Goal: Information Seeking & Learning: Learn about a topic

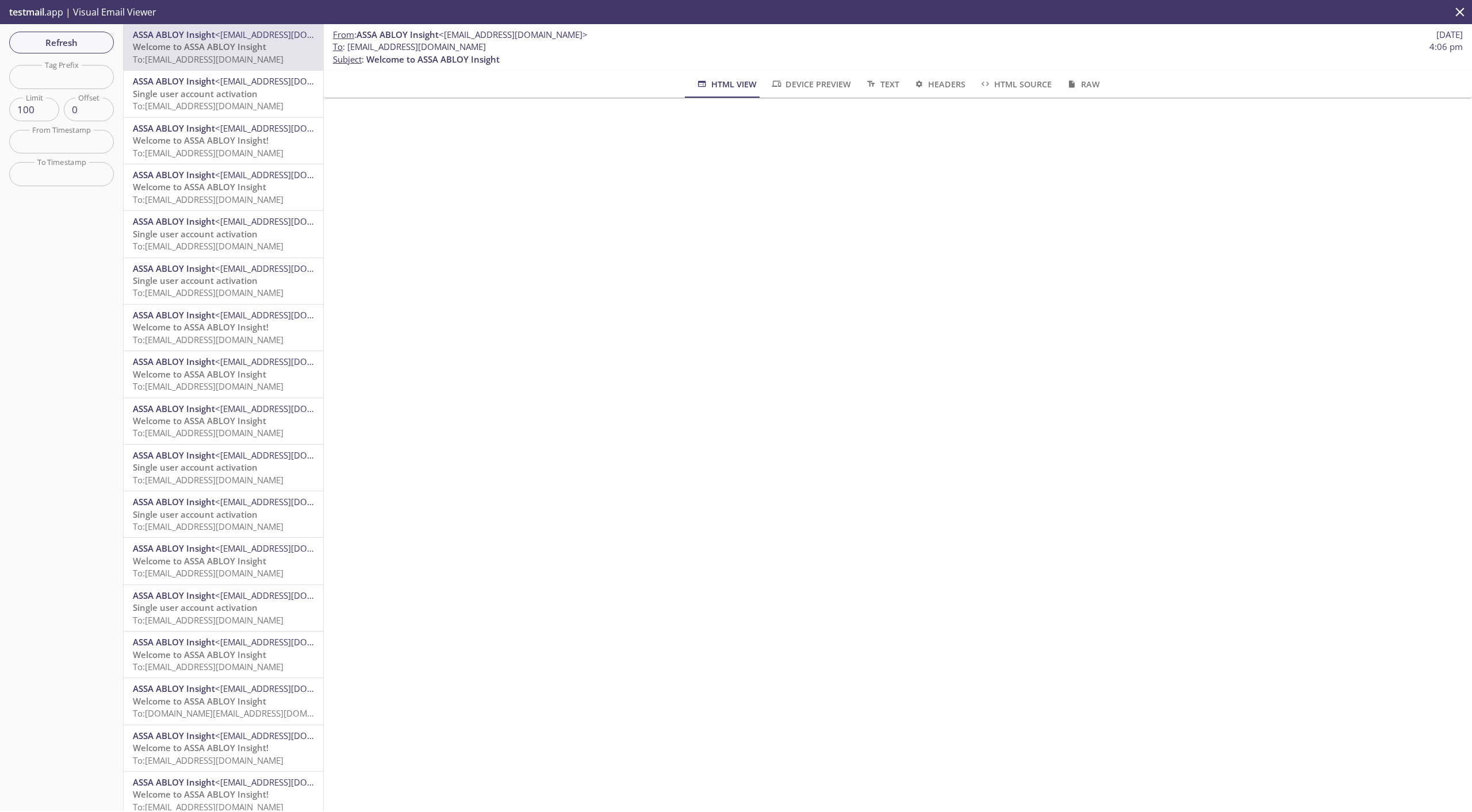
click at [1456, 7] on icon "close" at bounding box center [1460, 12] width 15 height 15
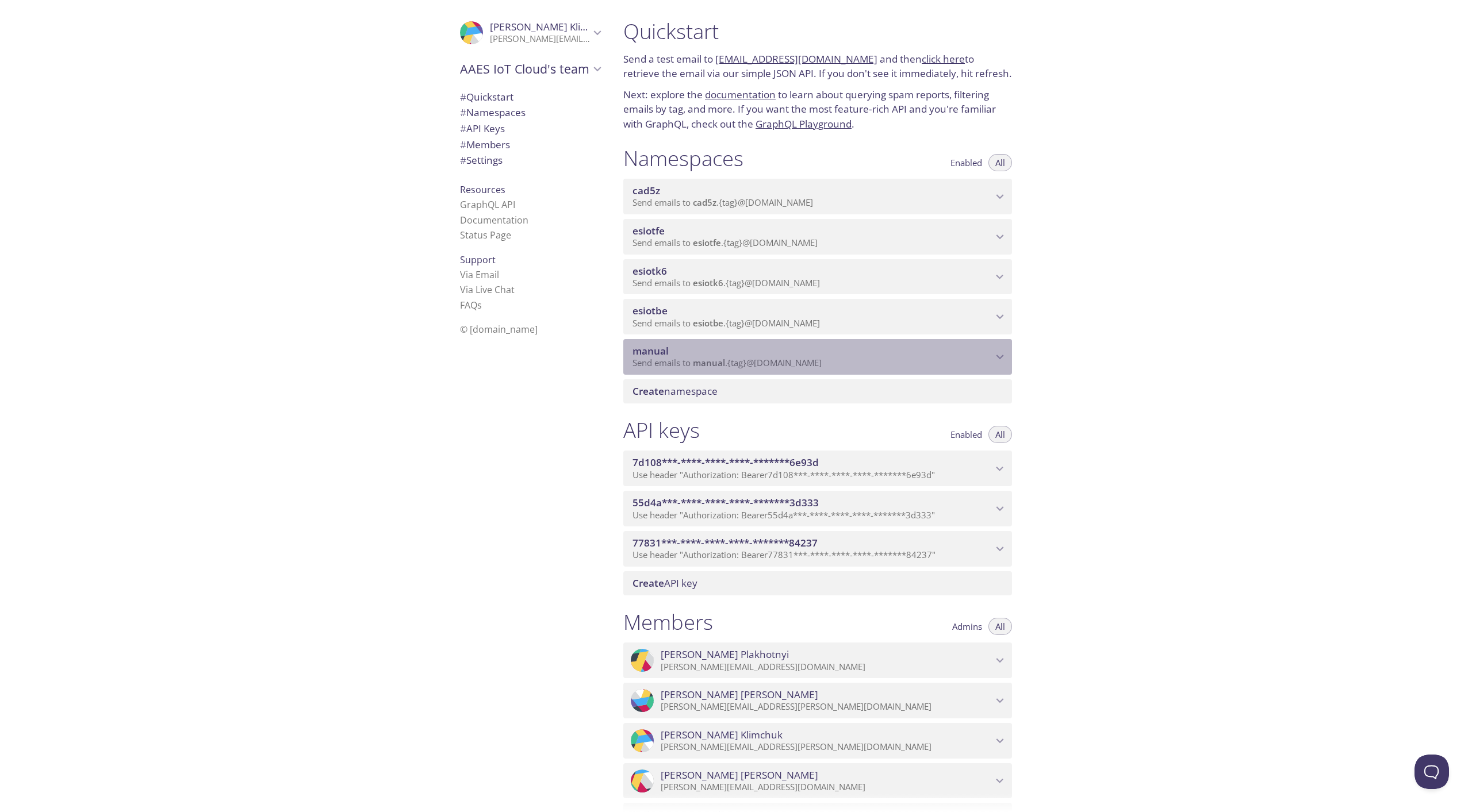
click at [707, 361] on span "manual" at bounding box center [709, 363] width 32 height 11
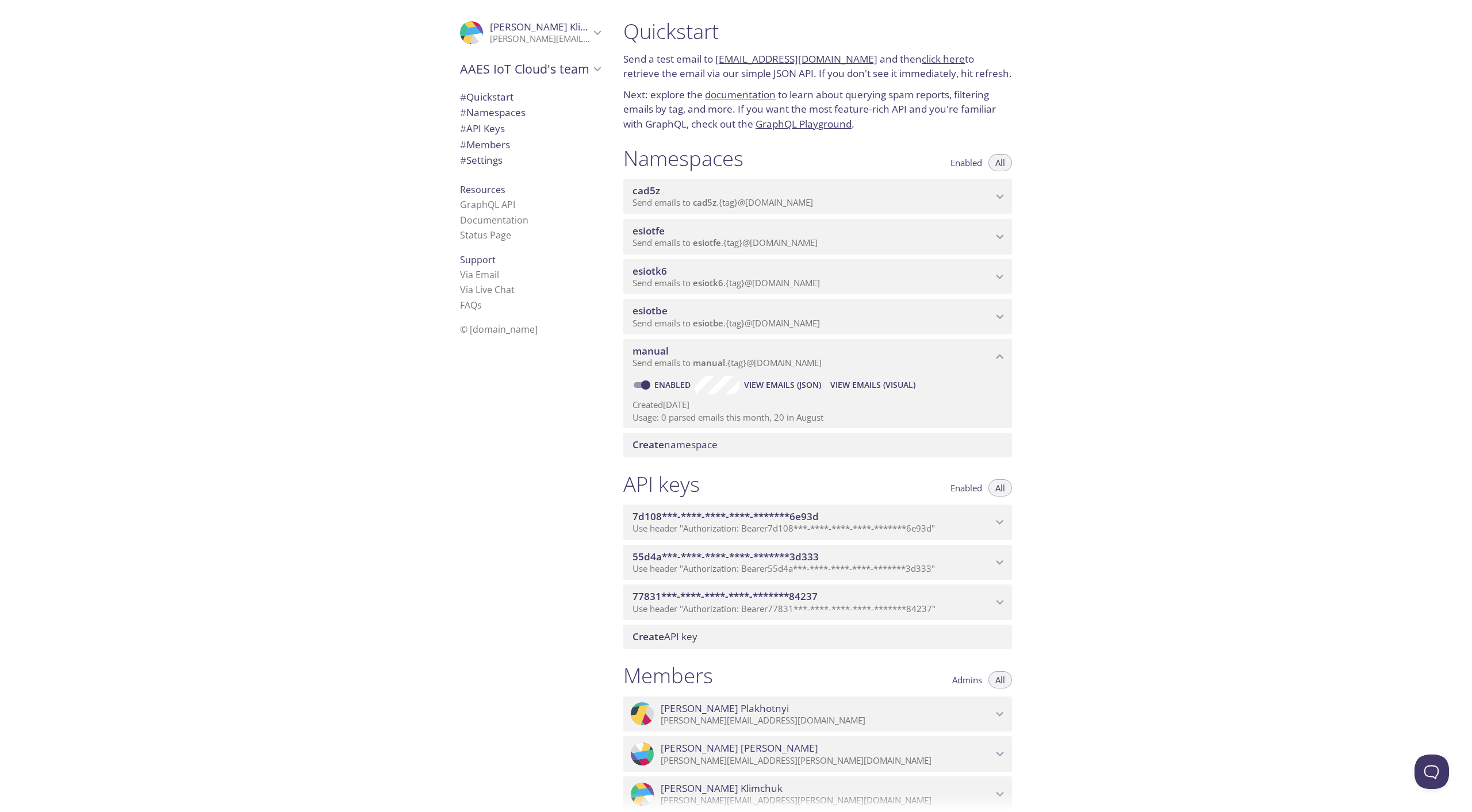
click at [715, 328] on span "esiotbe" at bounding box center [708, 323] width 31 height 11
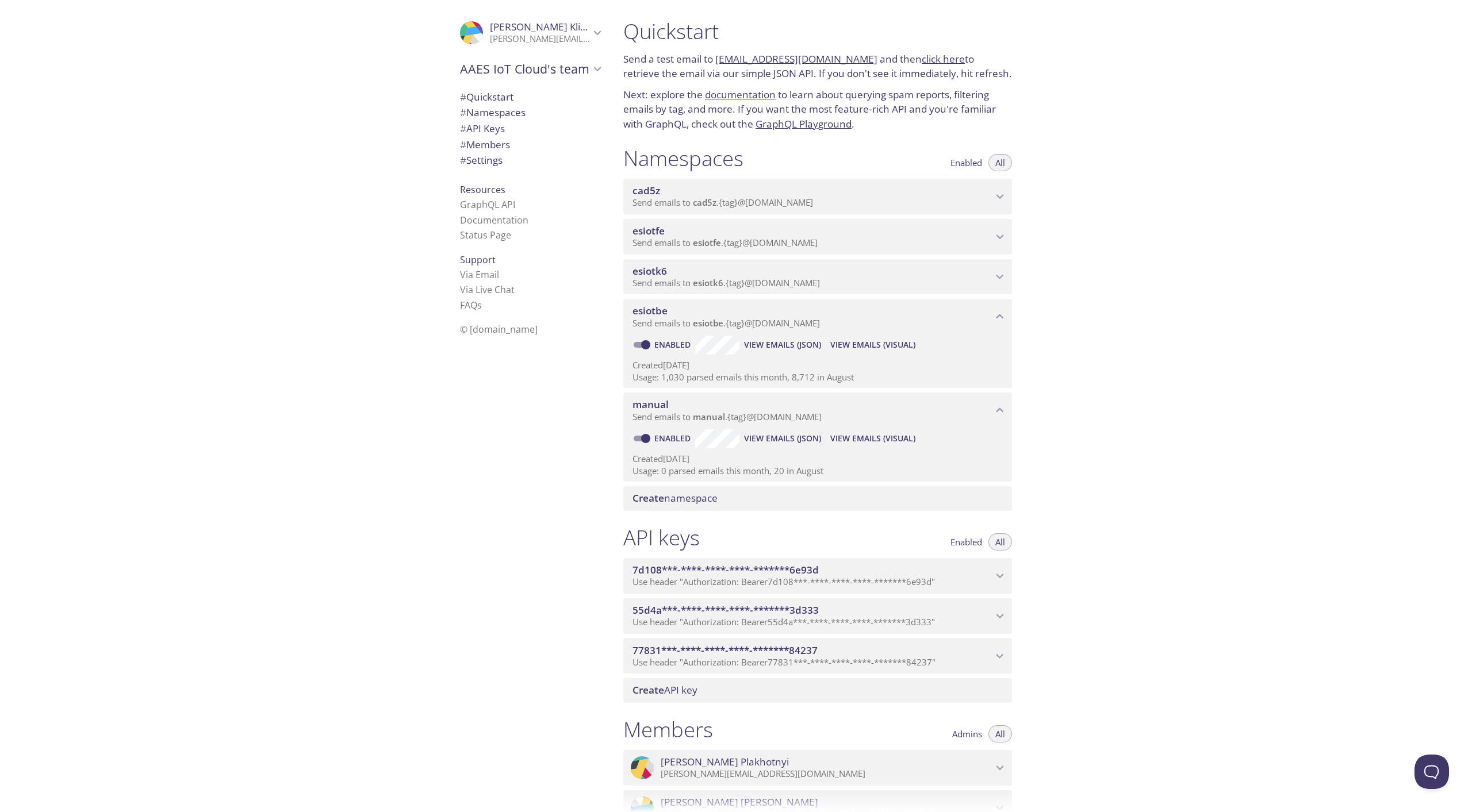
click at [702, 185] on span "cad5z" at bounding box center [812, 190] width 360 height 13
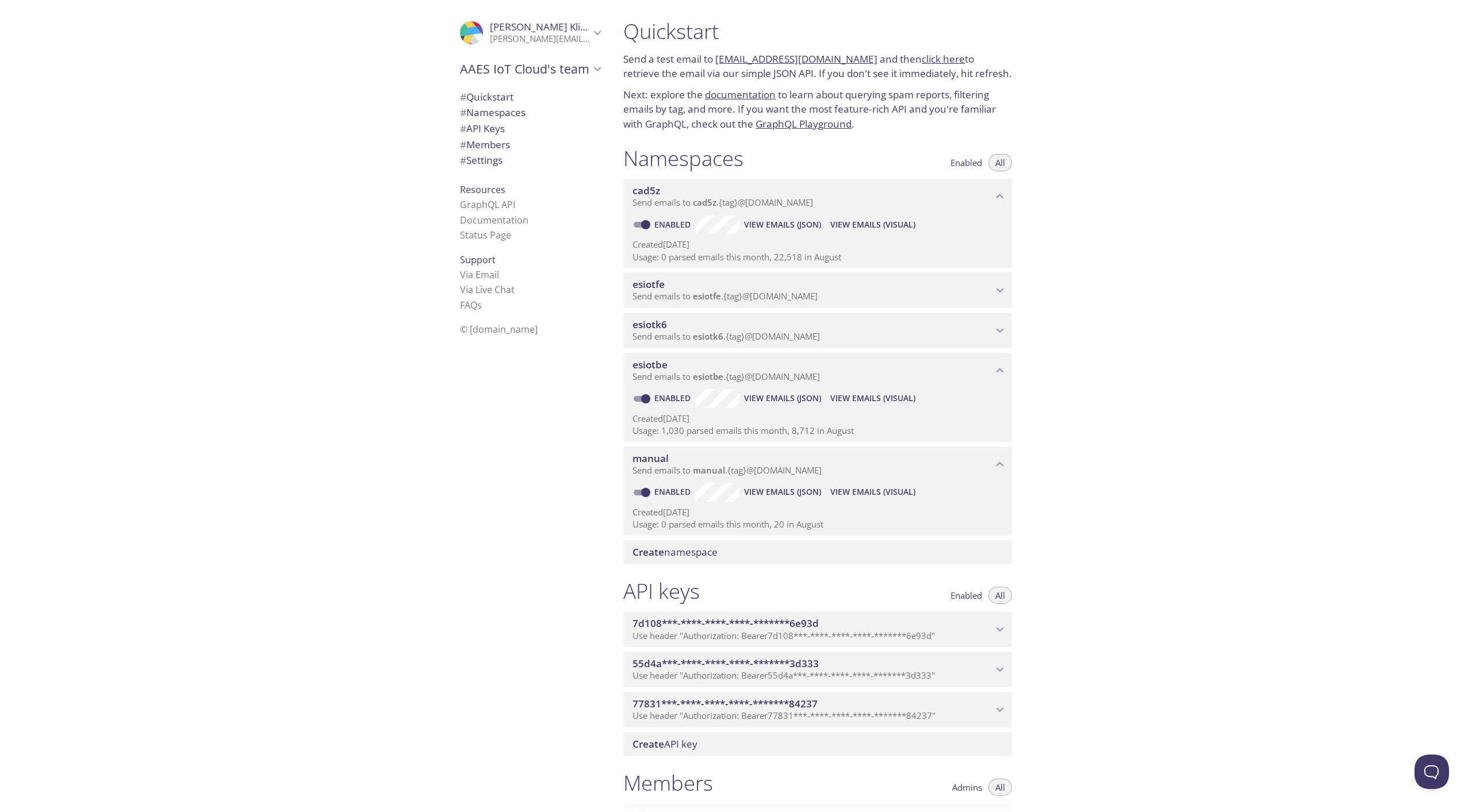
click at [702, 187] on span "cad5z" at bounding box center [812, 190] width 360 height 13
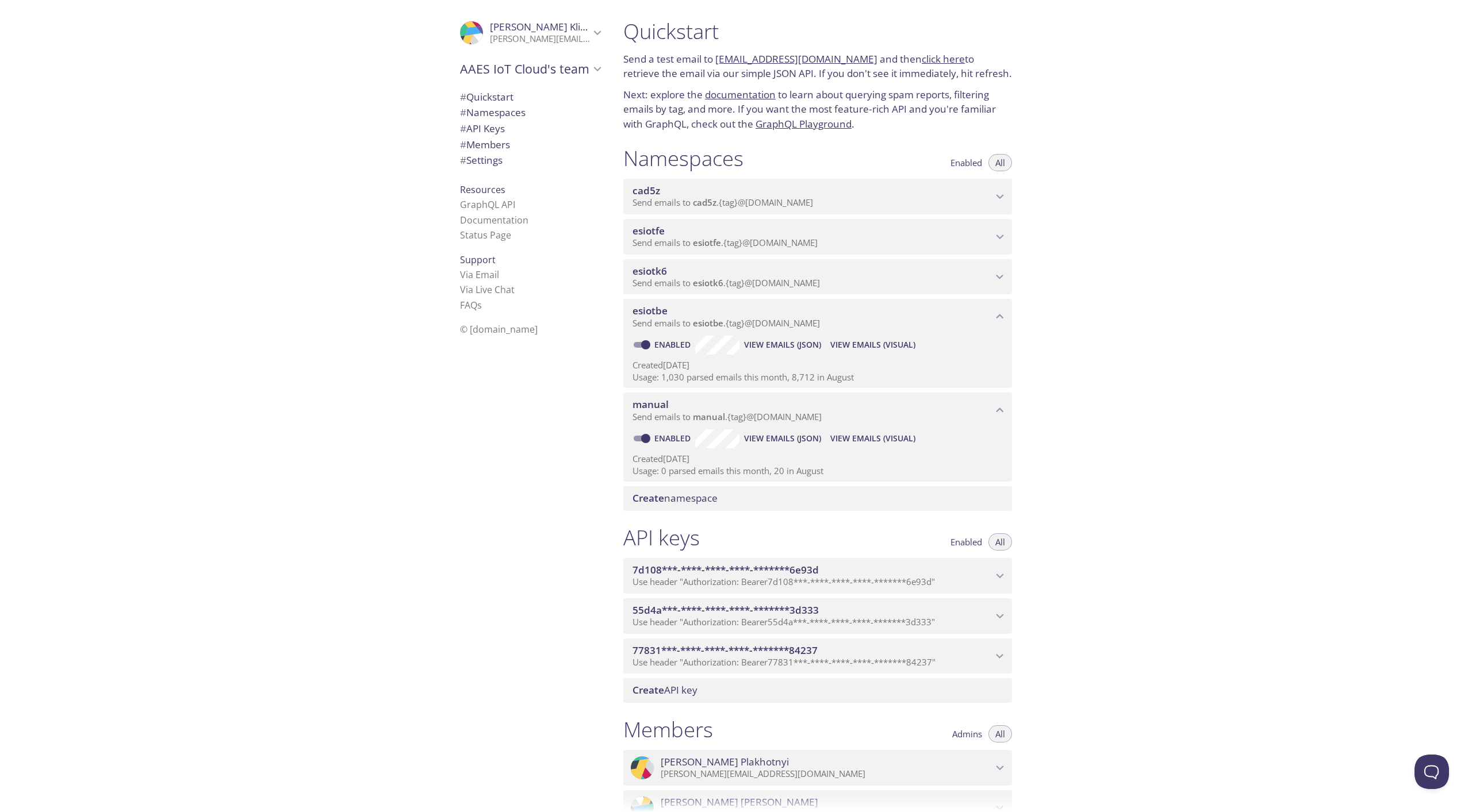
click at [708, 273] on span "esiotk6" at bounding box center [812, 271] width 360 height 13
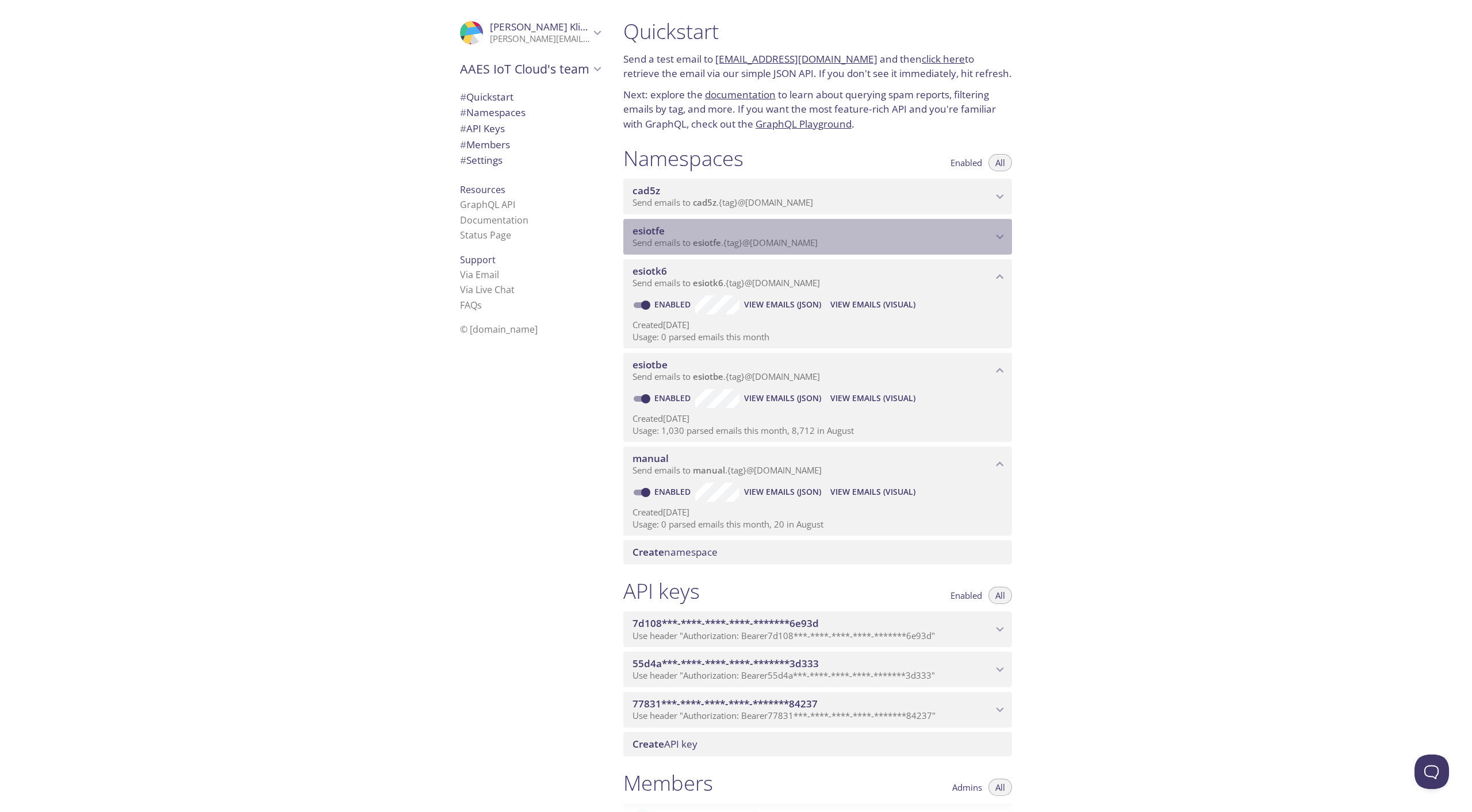
click at [712, 242] on span "esiotfe" at bounding box center [707, 242] width 28 height 11
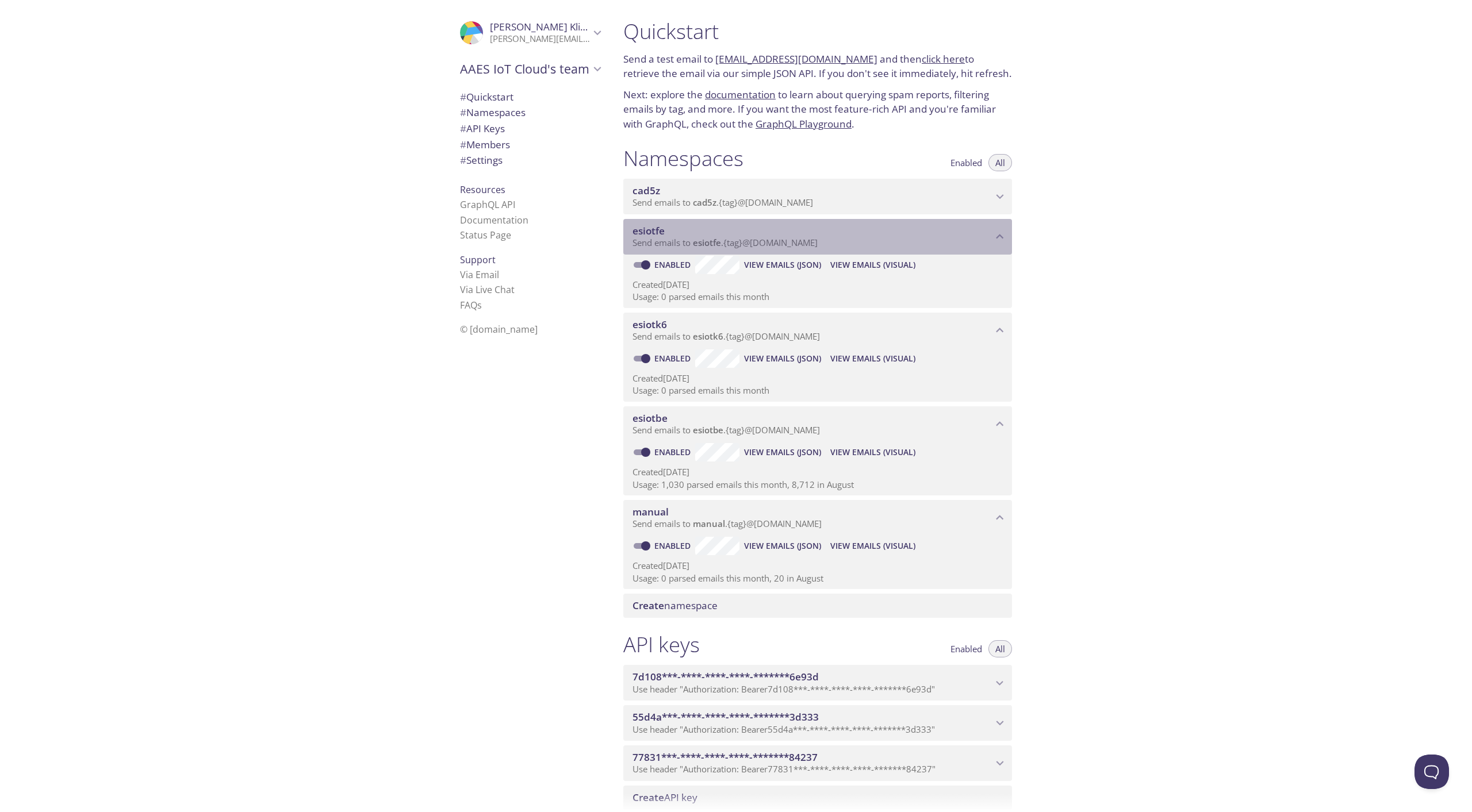
click at [712, 242] on span "esiotfe" at bounding box center [707, 242] width 28 height 11
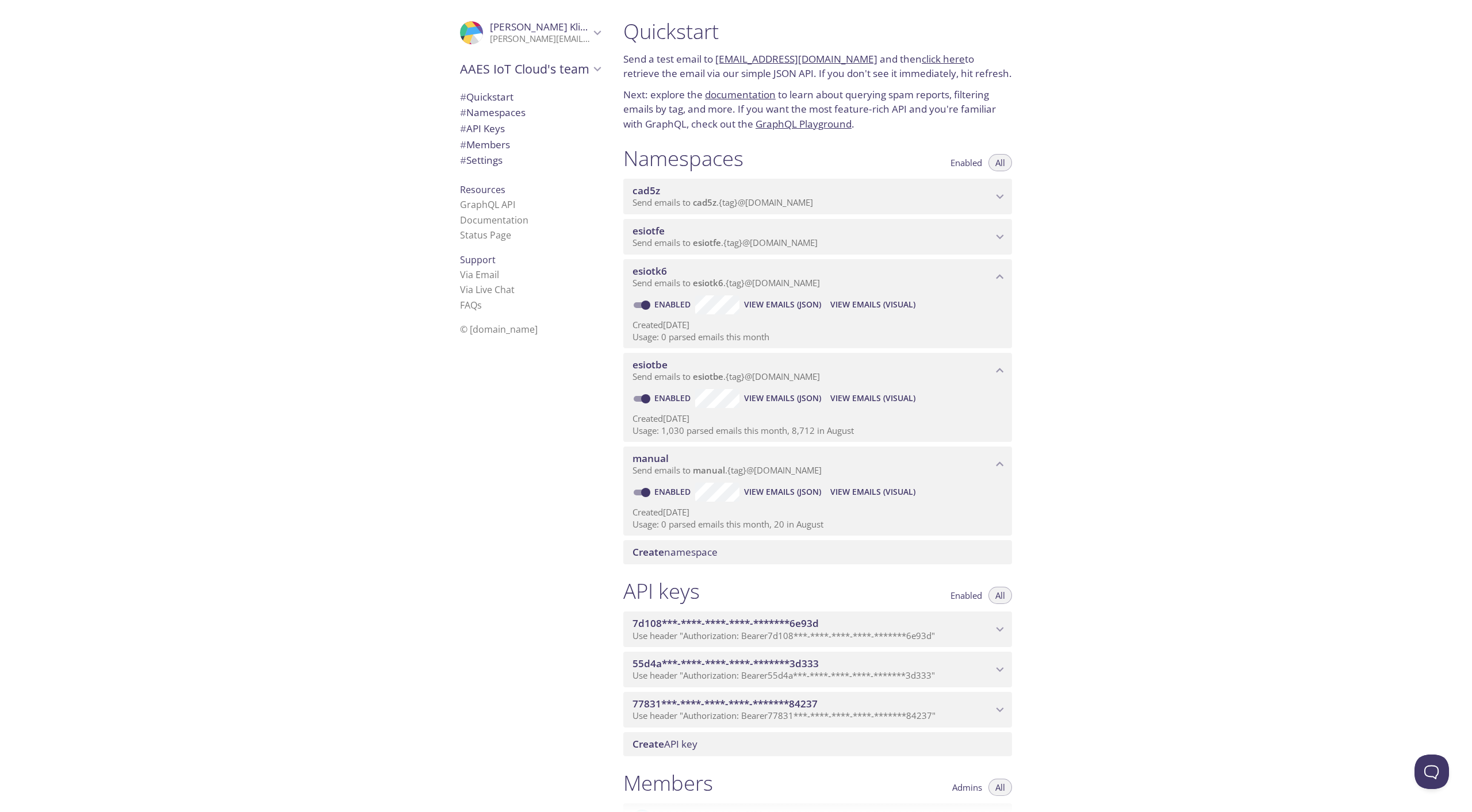
click at [706, 277] on span "esiotk6" at bounding box center [812, 271] width 360 height 13
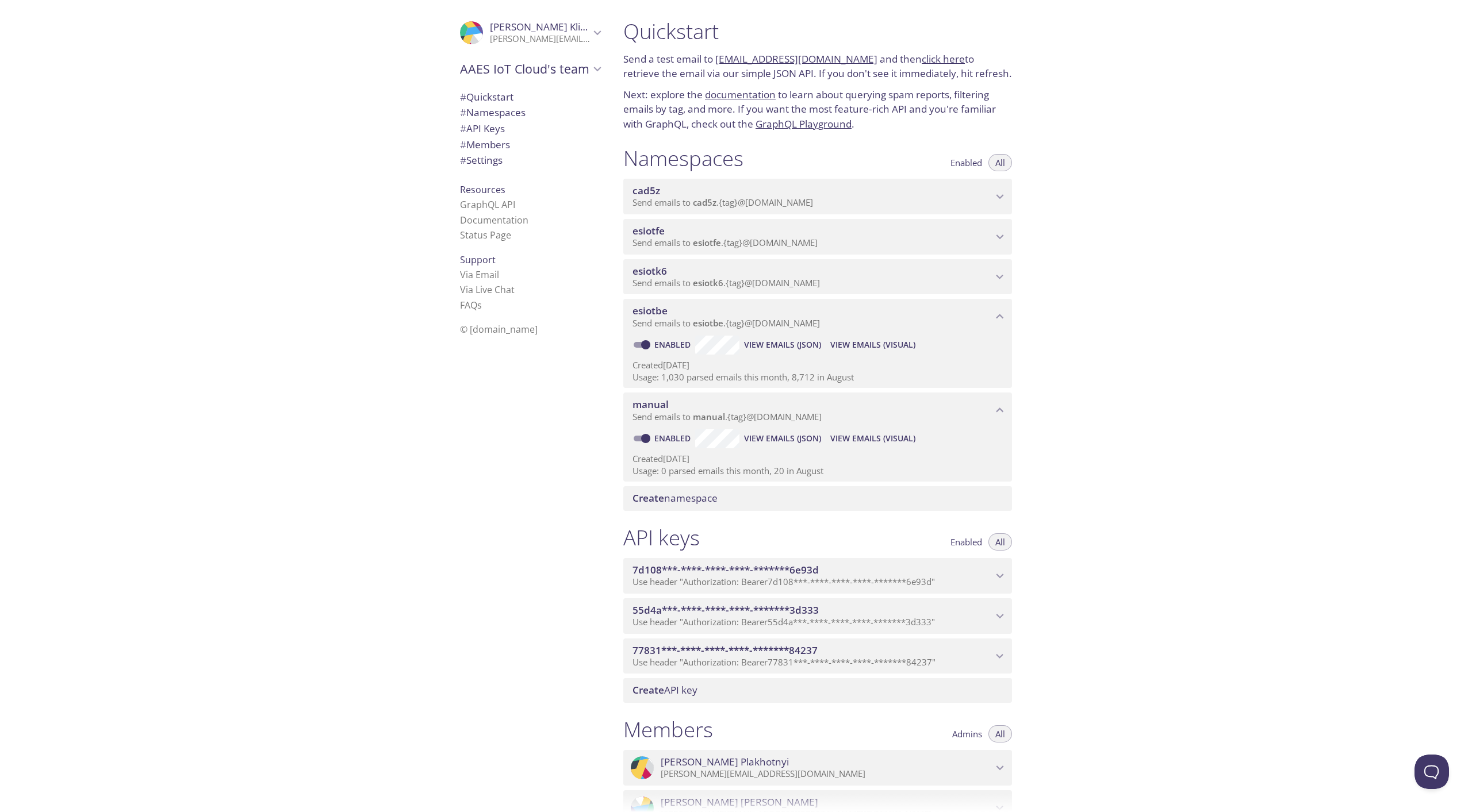
click at [870, 343] on span "View Emails (Visual)" at bounding box center [873, 345] width 85 height 13
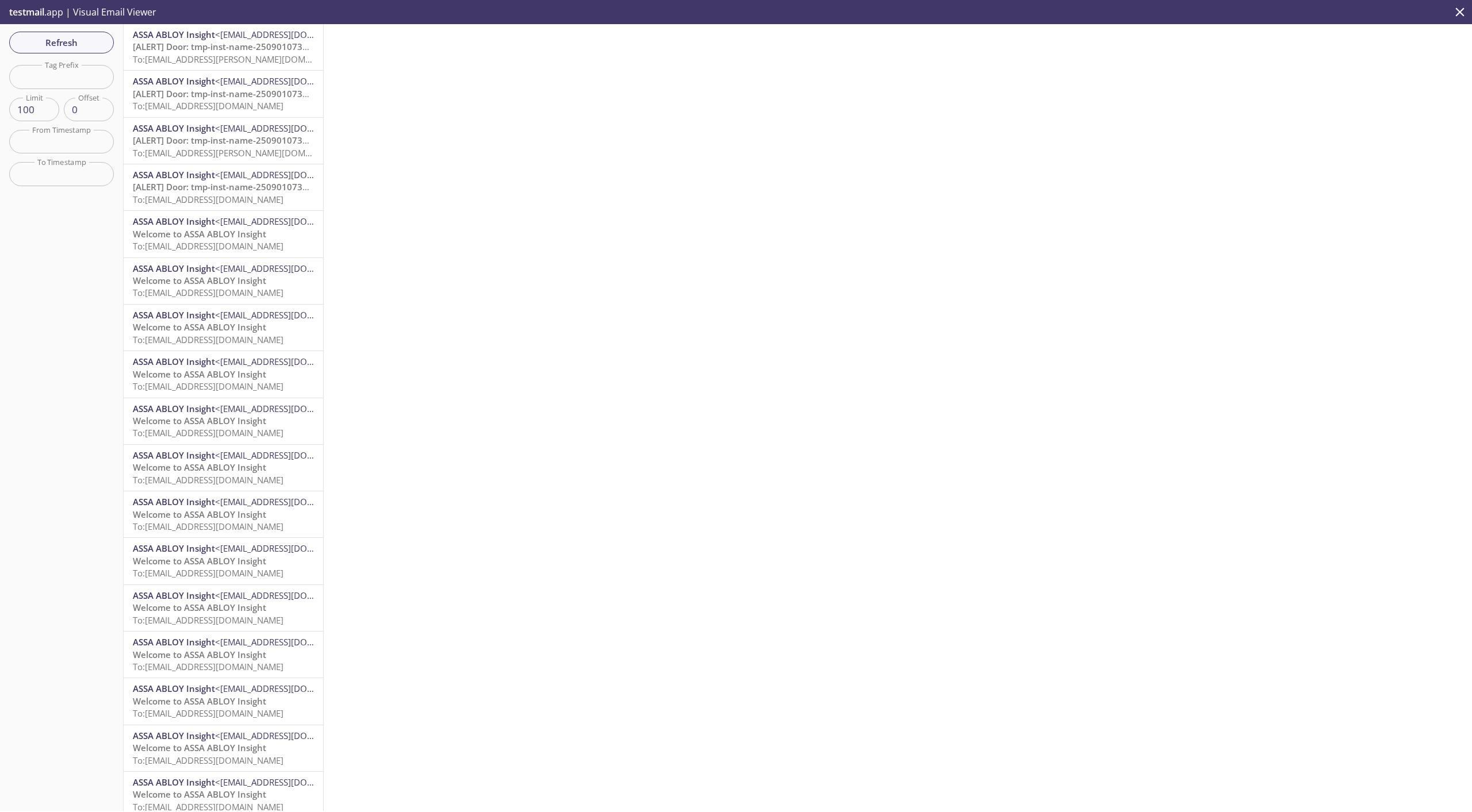
click at [233, 273] on span "<[EMAIL_ADDRESS][DOMAIN_NAME]>" at bounding box center [289, 268] width 149 height 11
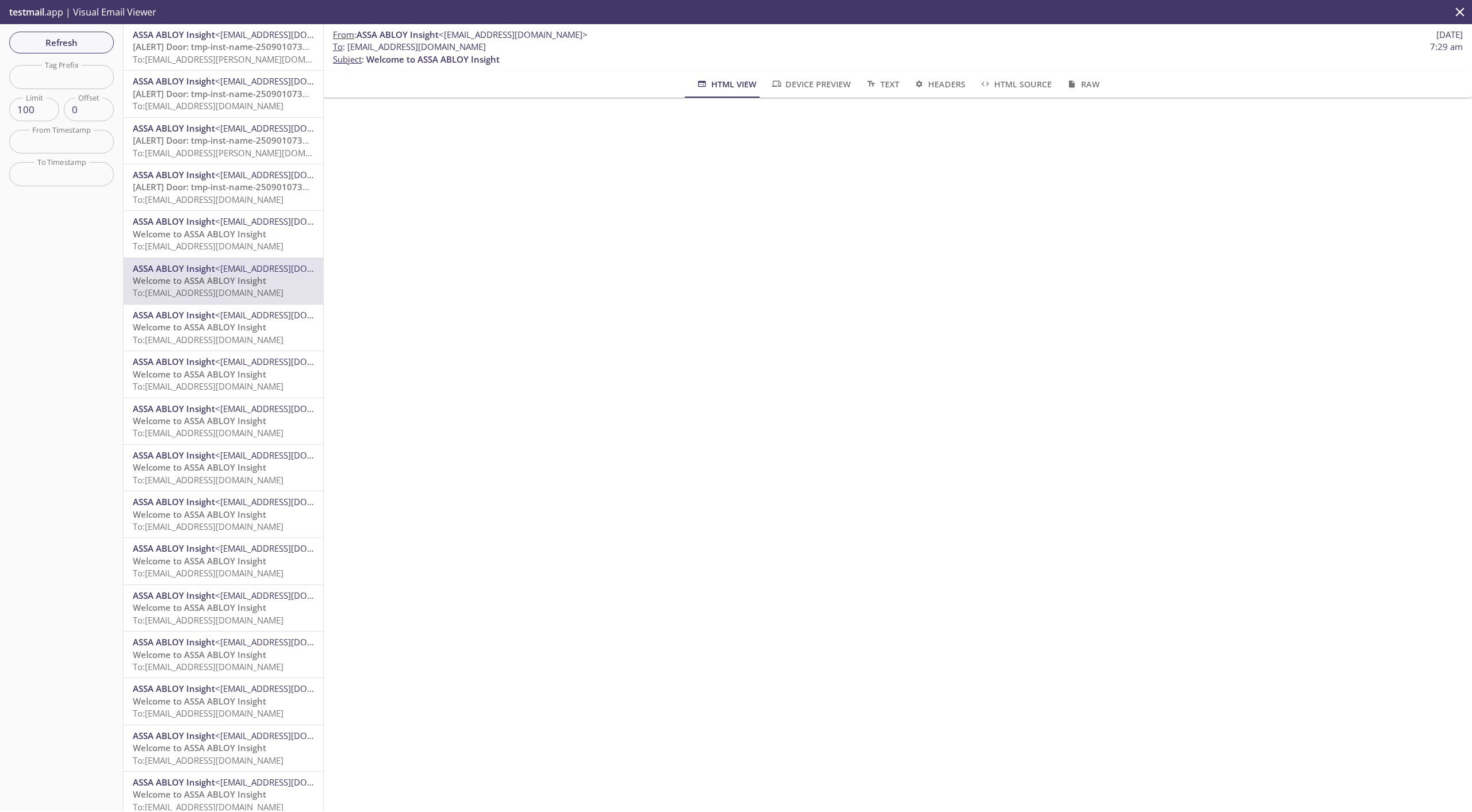
click at [240, 238] on span "Welcome to ASSA ABLOY Insight" at bounding box center [199, 234] width 133 height 11
